Goal: Task Accomplishment & Management: Use online tool/utility

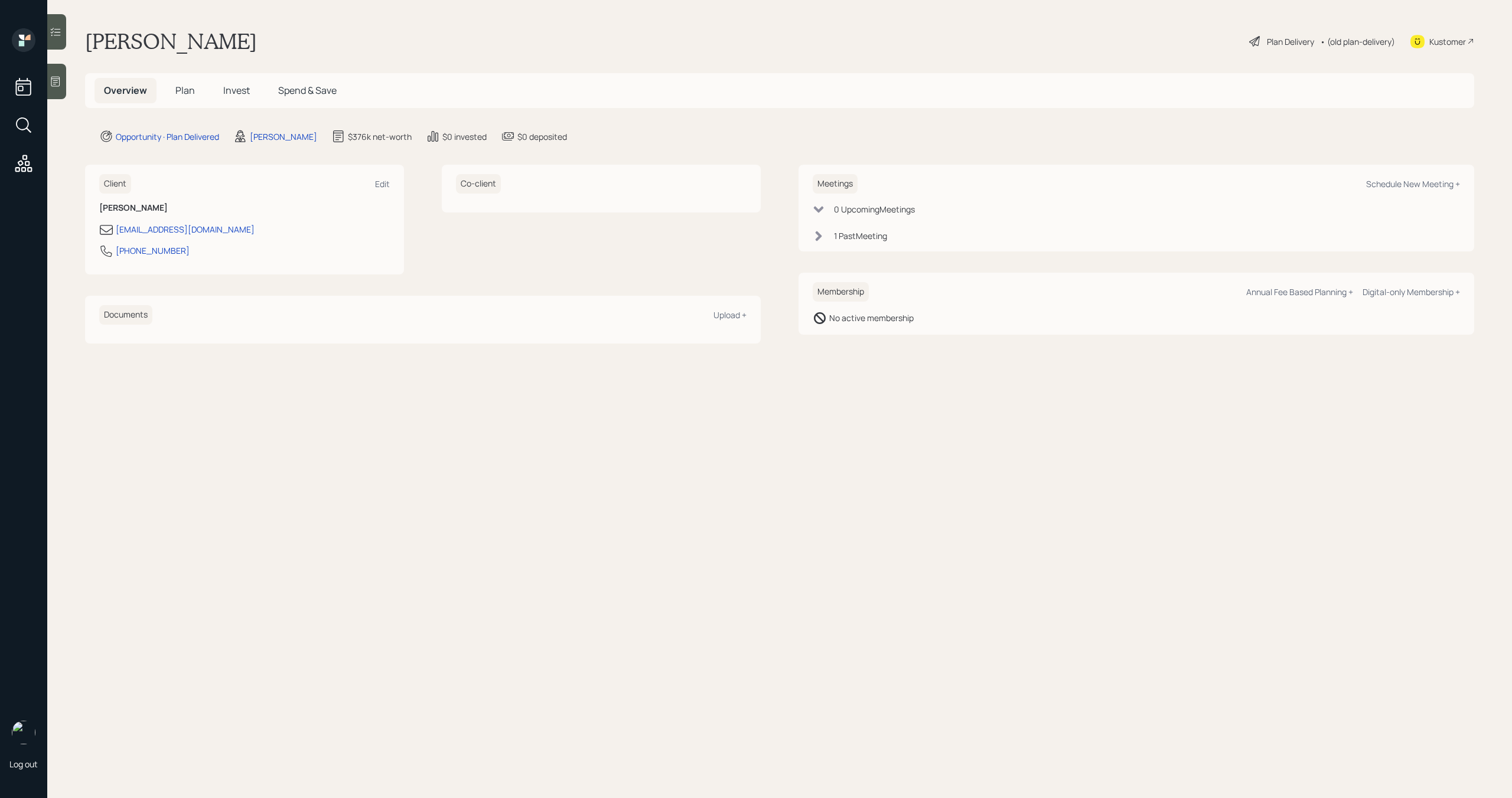
click at [181, 93] on span "Plan" at bounding box center [184, 90] width 19 height 13
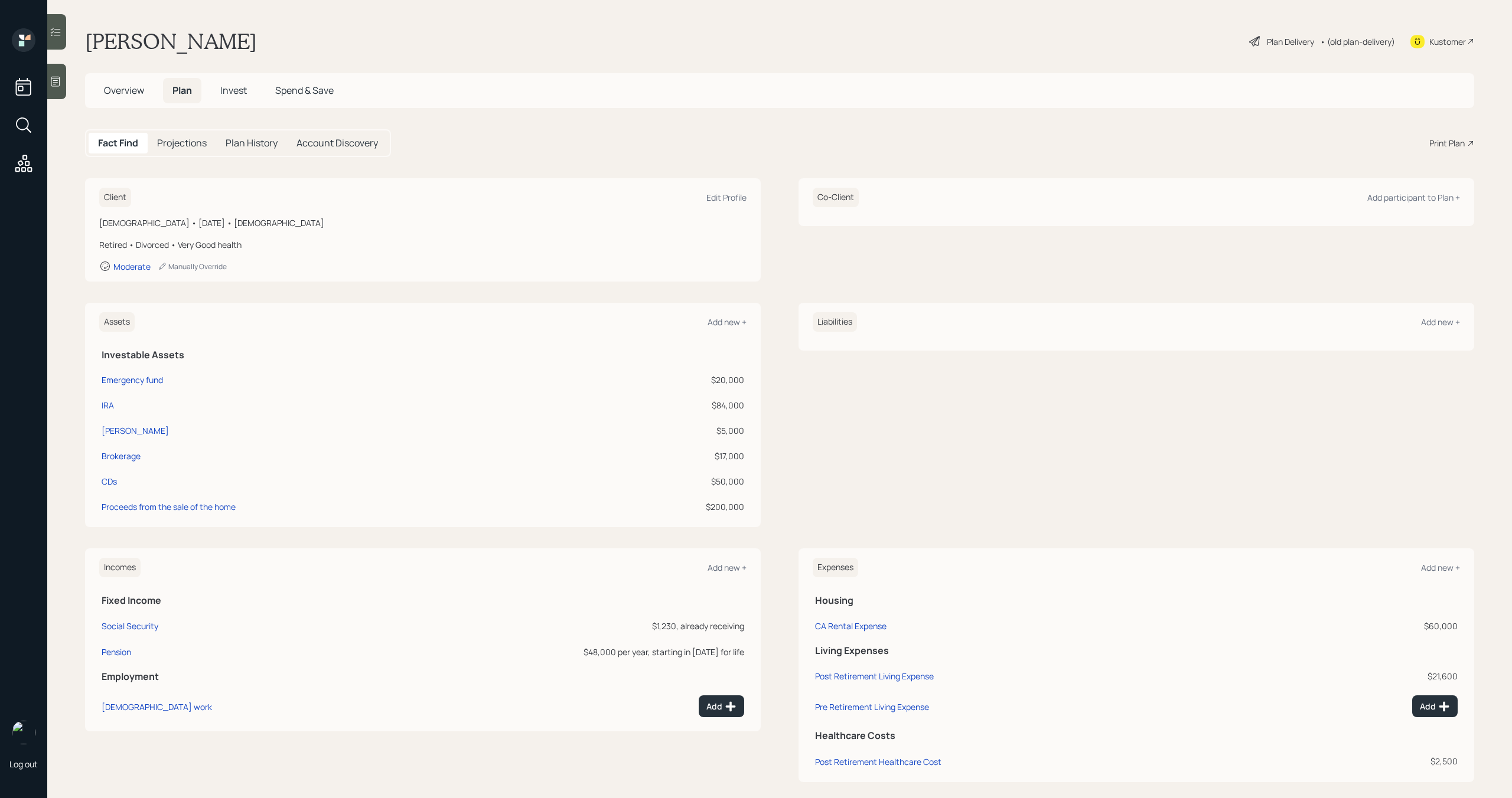
click at [1436, 140] on div "Print Plan" at bounding box center [1447, 143] width 35 height 12
